Goal: Complete application form

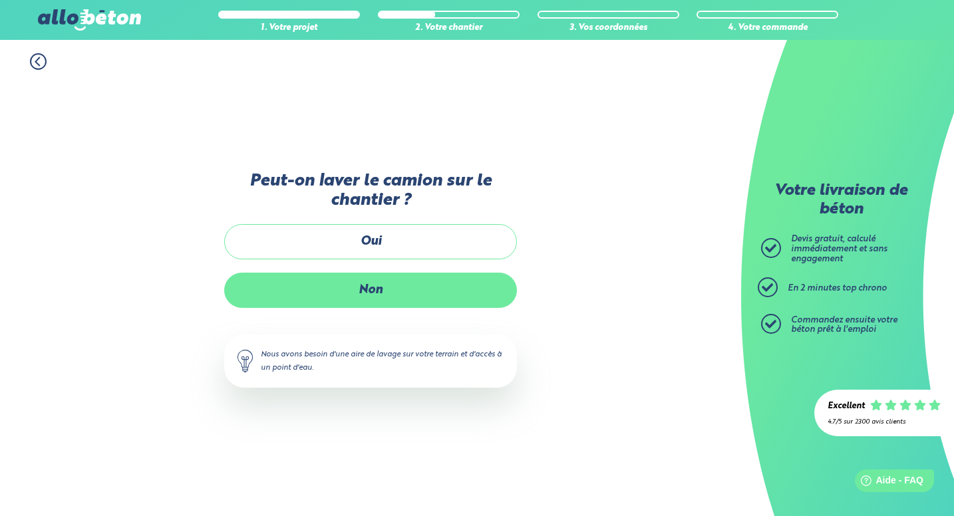
click at [371, 286] on label "Non" at bounding box center [370, 290] width 293 height 35
click at [0, 0] on input "Non" at bounding box center [0, 0] width 0 height 0
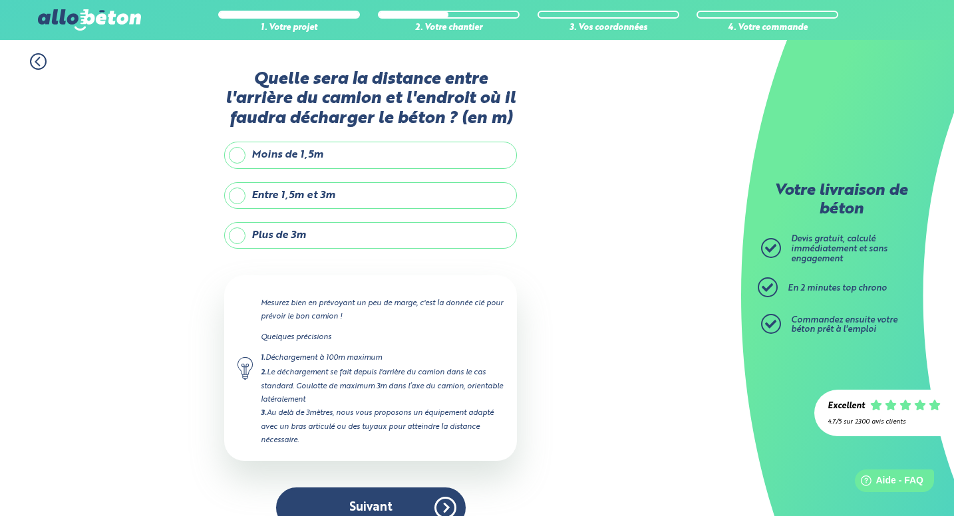
click at [306, 209] on label "Entre 1,5m et 3m" at bounding box center [370, 195] width 293 height 27
click at [0, 0] on input "Entre 1,5m et 3m" at bounding box center [0, 0] width 0 height 0
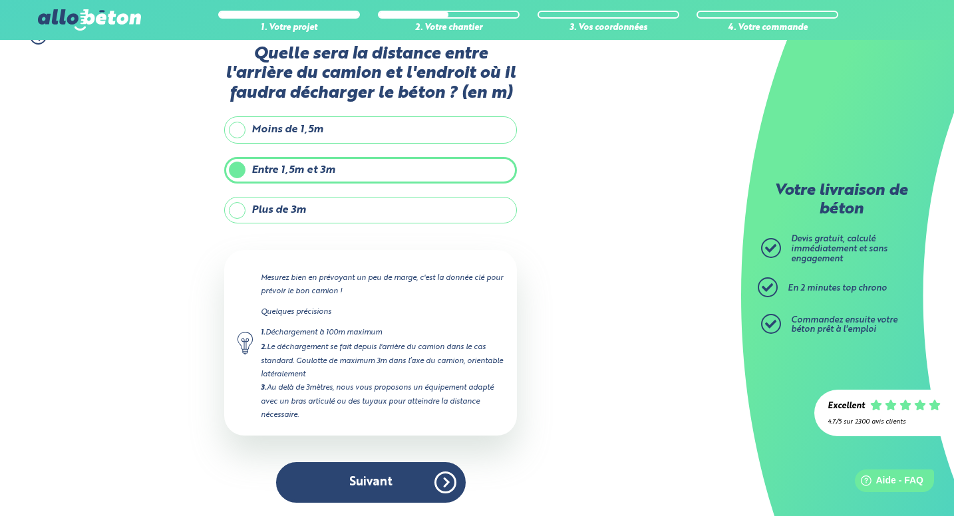
scroll to position [39, 0]
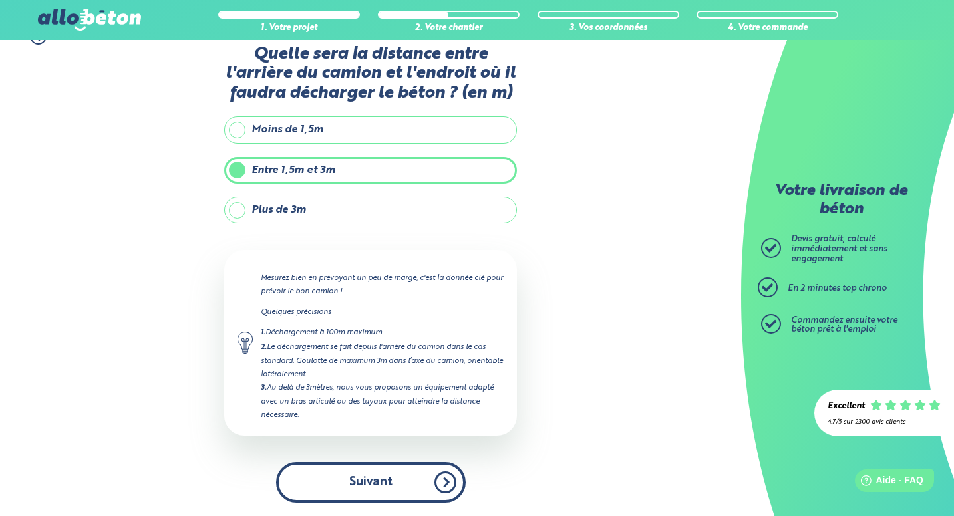
click at [389, 481] on button "Suivant" at bounding box center [371, 482] width 190 height 41
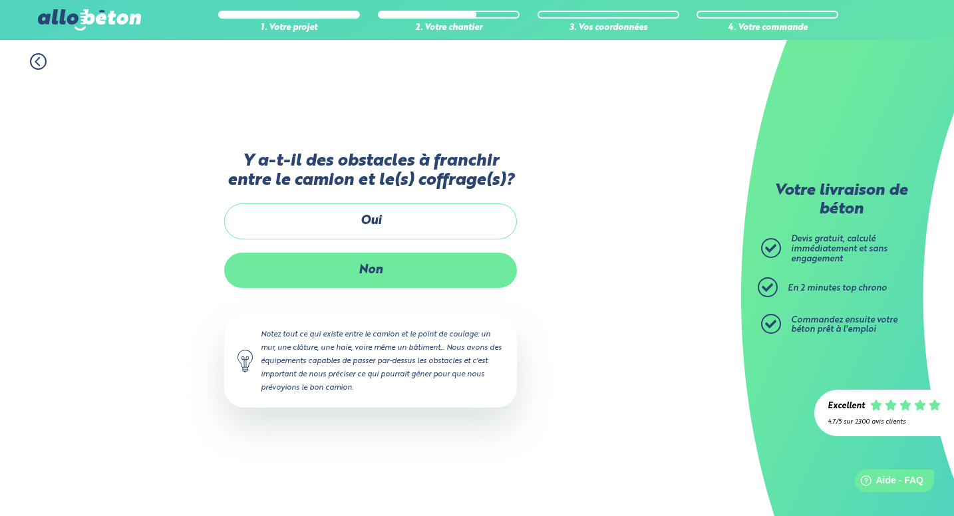
click at [410, 280] on label "Non" at bounding box center [370, 270] width 293 height 35
click at [0, 0] on input "Non" at bounding box center [0, 0] width 0 height 0
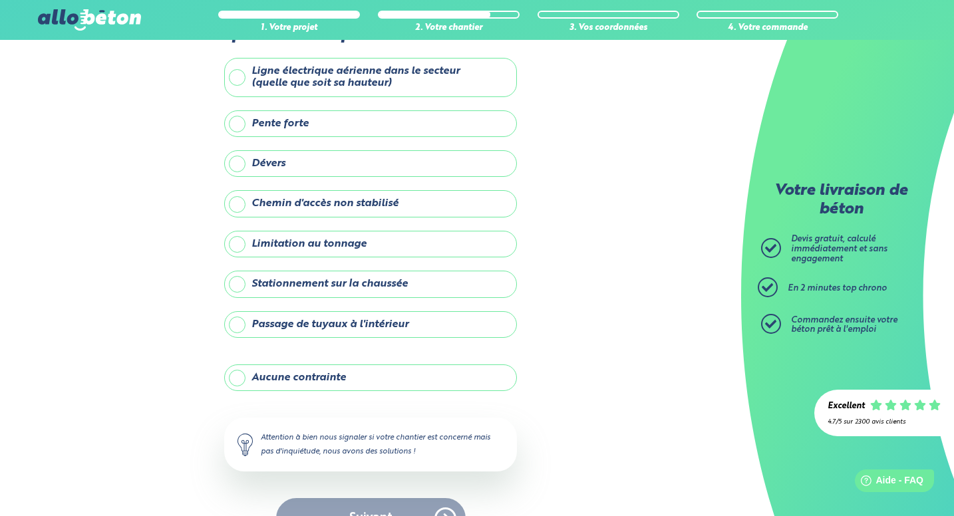
scroll to position [69, 0]
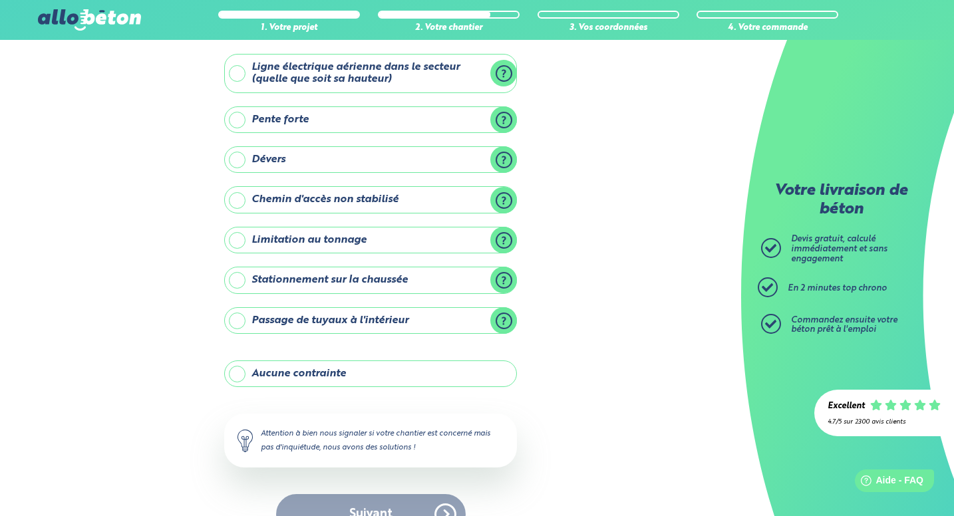
click at [428, 371] on label "Aucune contrainte" at bounding box center [370, 374] width 293 height 27
click at [0, 0] on input "Aucune contrainte" at bounding box center [0, 0] width 0 height 0
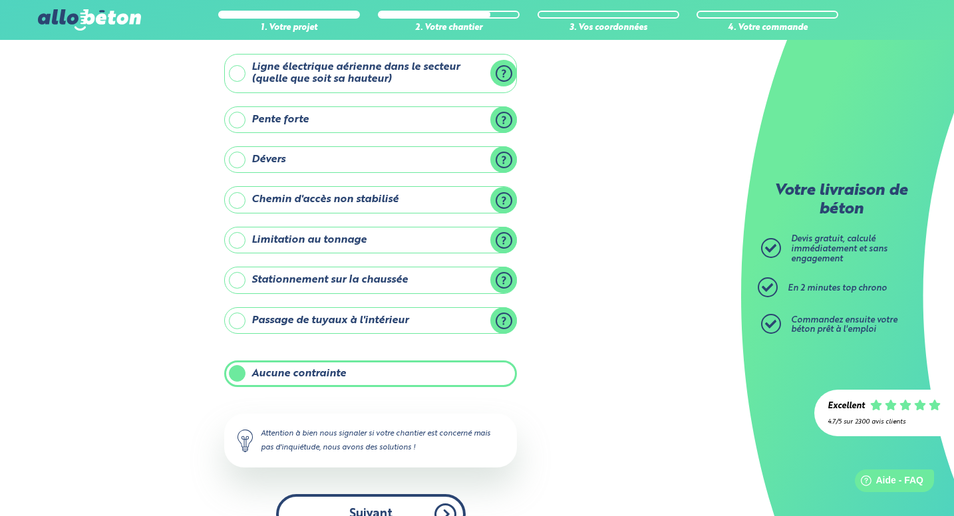
click at [397, 500] on button "Suivant" at bounding box center [371, 514] width 190 height 41
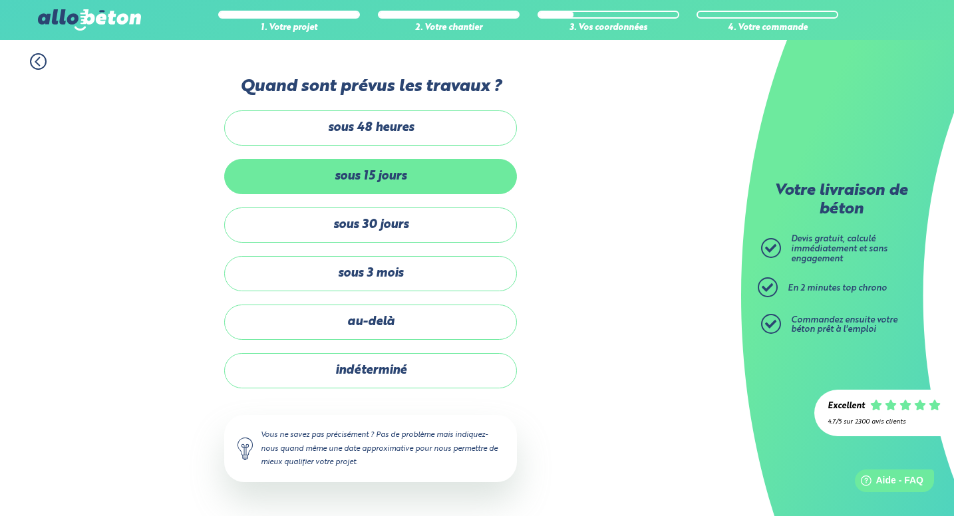
click at [416, 182] on label "sous 15 jours" at bounding box center [370, 176] width 293 height 35
click at [0, 0] on input "sous 15 jours" at bounding box center [0, 0] width 0 height 0
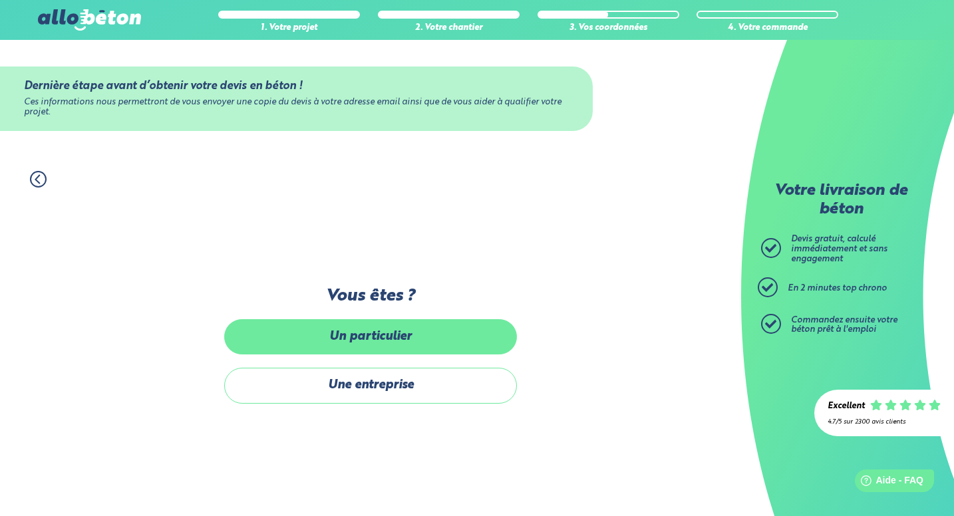
click at [394, 343] on label "Un particulier" at bounding box center [370, 336] width 293 height 35
click at [0, 0] on input "Un particulier" at bounding box center [0, 0] width 0 height 0
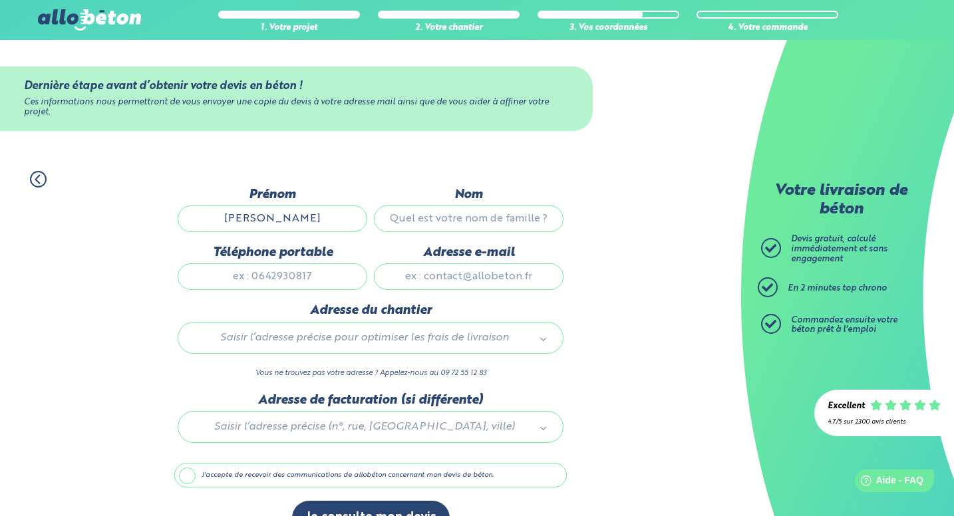
type input "Nicolas"
type input "Tesson"
type input "0609474222"
type input "nicotesson83@gmail.com"
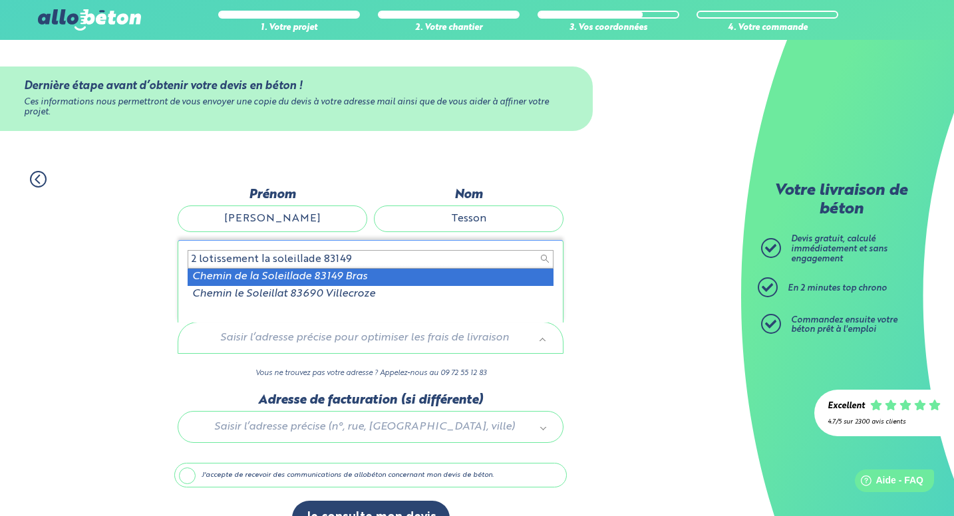
type input "2 lotissement la soleillade 83149"
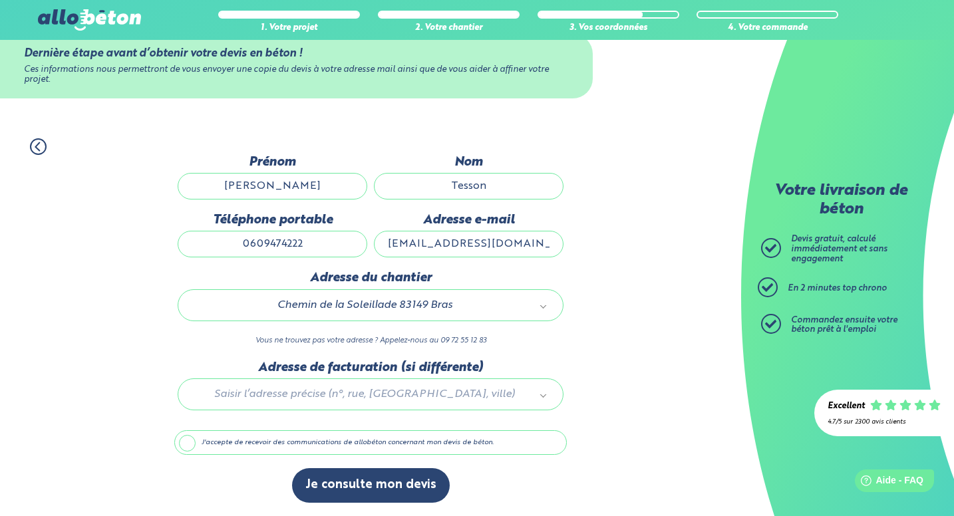
scroll to position [33, 0]
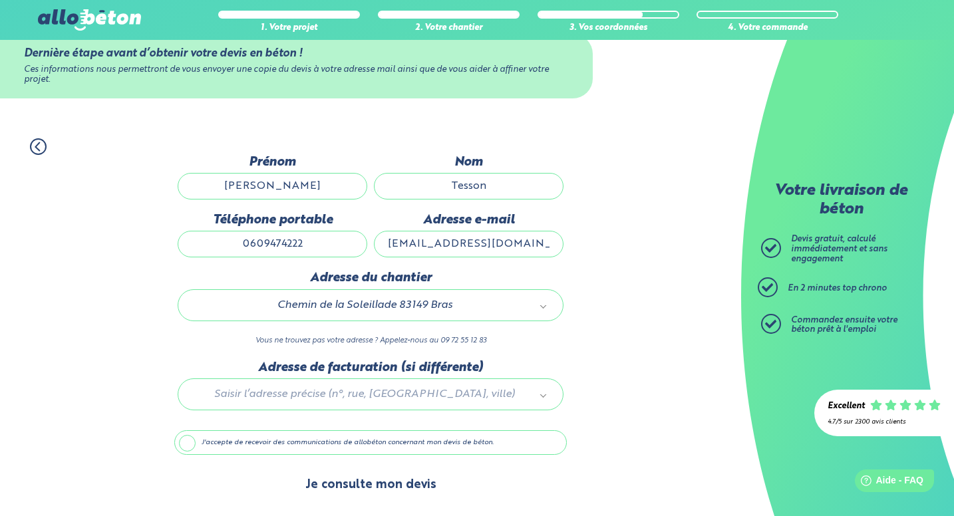
click at [365, 488] on button "Je consulte mon devis" at bounding box center [371, 485] width 158 height 34
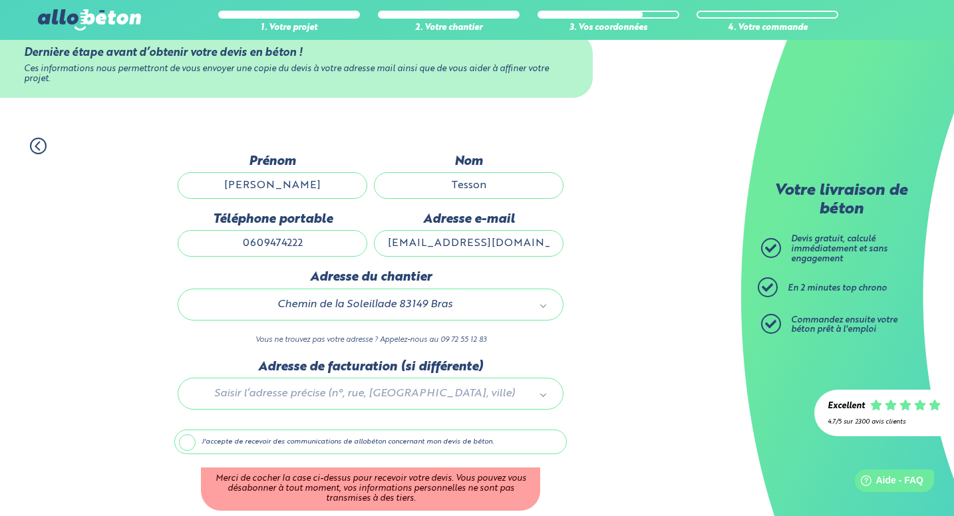
click at [185, 439] on label "J'accepte de recevoir des communications de allobéton concernant mon devis de b…" at bounding box center [370, 442] width 392 height 25
click at [0, 0] on input "J'accepte de recevoir des communications de allobéton concernant mon devis de b…" at bounding box center [0, 0] width 0 height 0
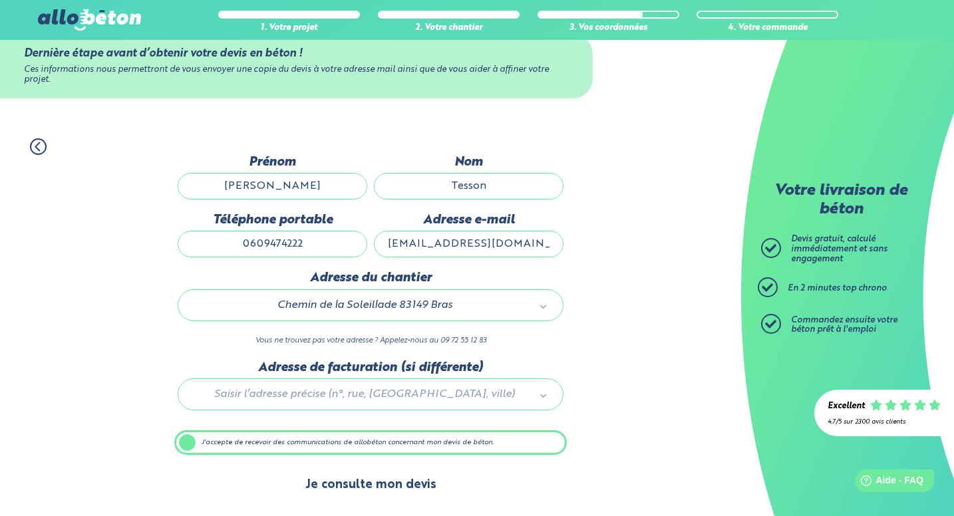
click at [349, 491] on button "Je consulte mon devis" at bounding box center [371, 485] width 158 height 34
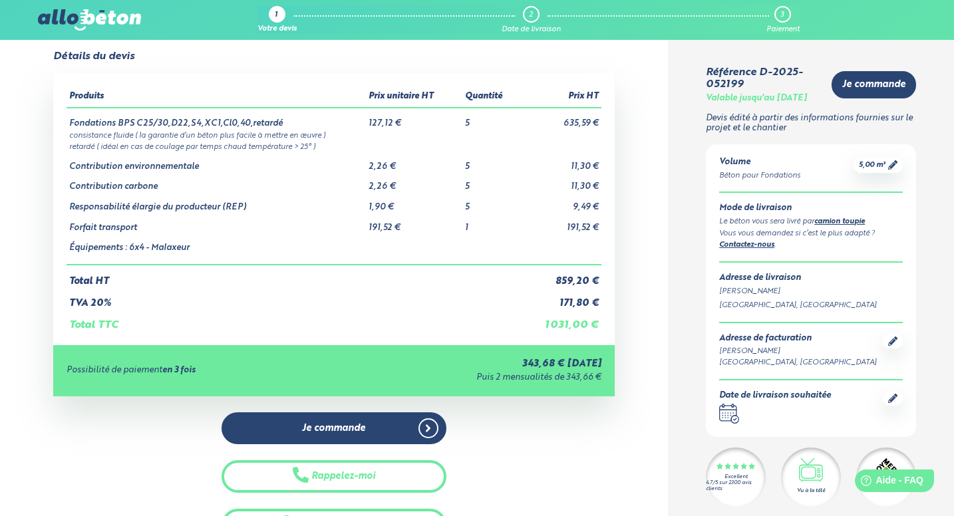
scroll to position [30, 0]
